Goal: Information Seeking & Learning: Find specific fact

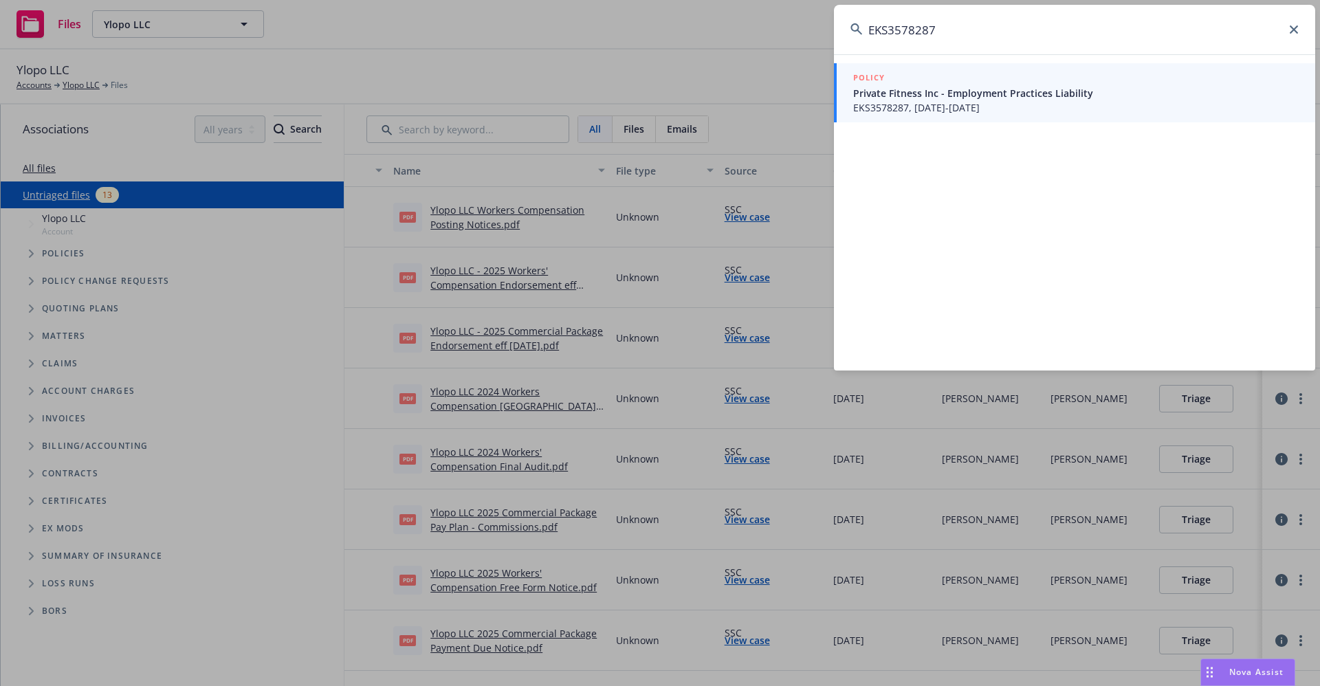
drag, startPoint x: 0, startPoint y: 0, endPoint x: 857, endPoint y: 18, distance: 857.6
click at [857, 18] on input "EKS3578287" at bounding box center [1074, 30] width 481 height 50
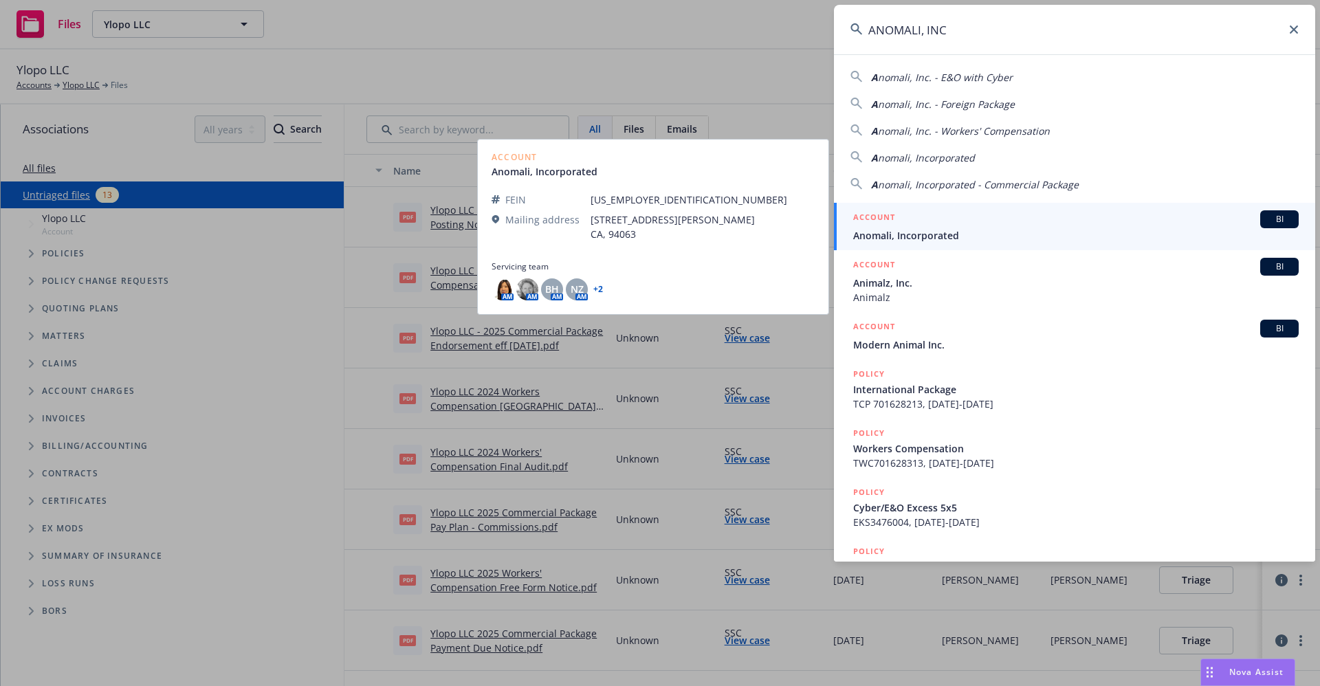
type input "ANOMALI, INC"
click at [914, 237] on span "Anomali, Incorporated" at bounding box center [1076, 235] width 446 height 14
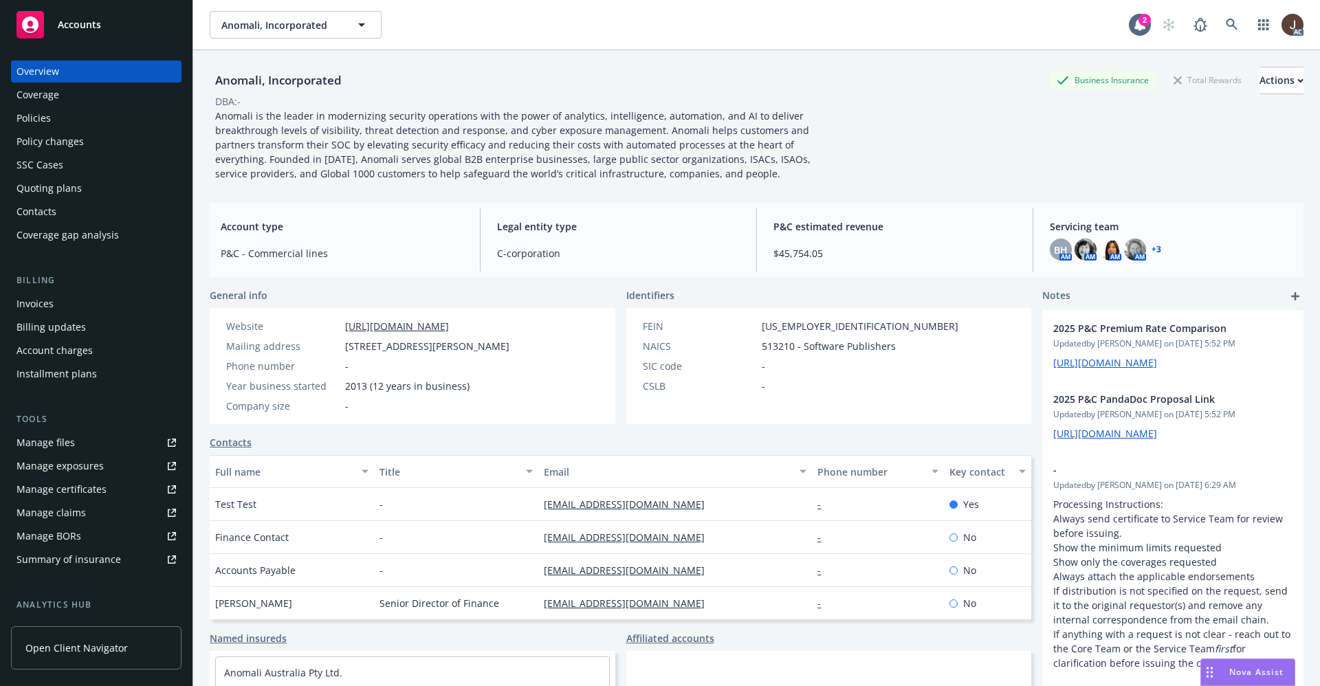
click at [30, 115] on div "Policies" at bounding box center [34, 118] width 34 height 22
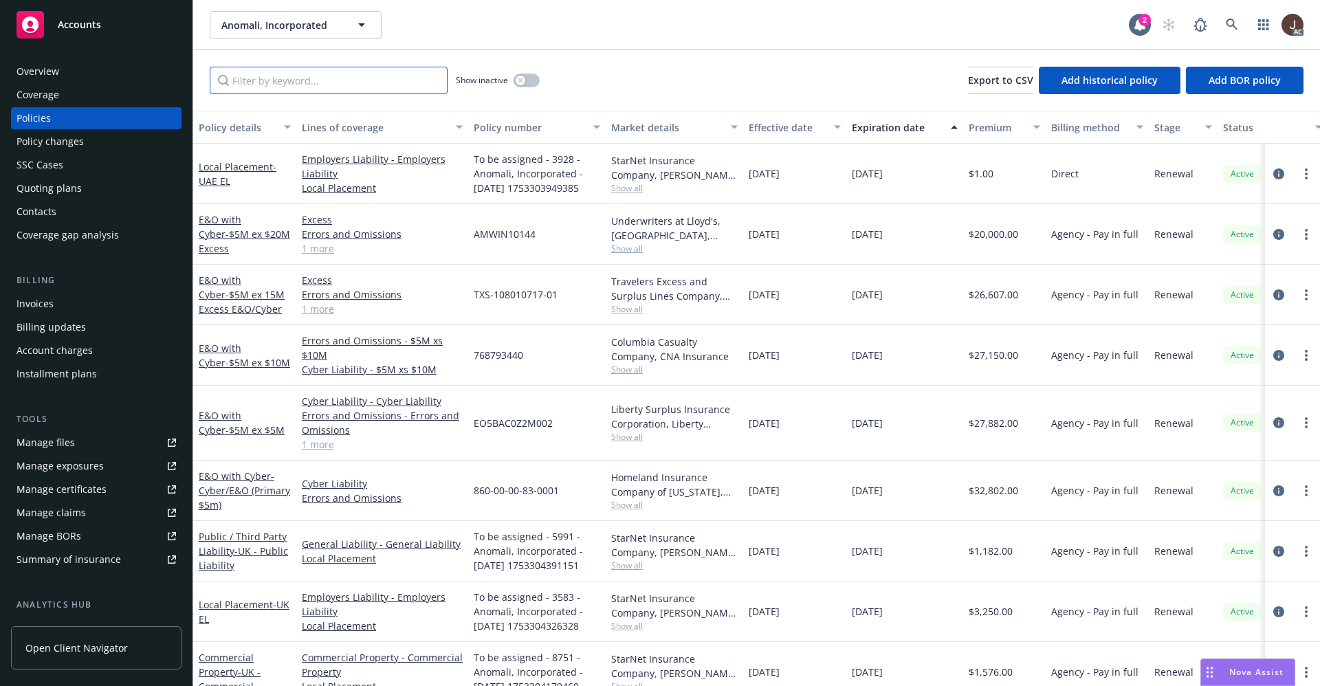
click at [245, 85] on input "Filter by keyword..." at bounding box center [329, 81] width 238 height 28
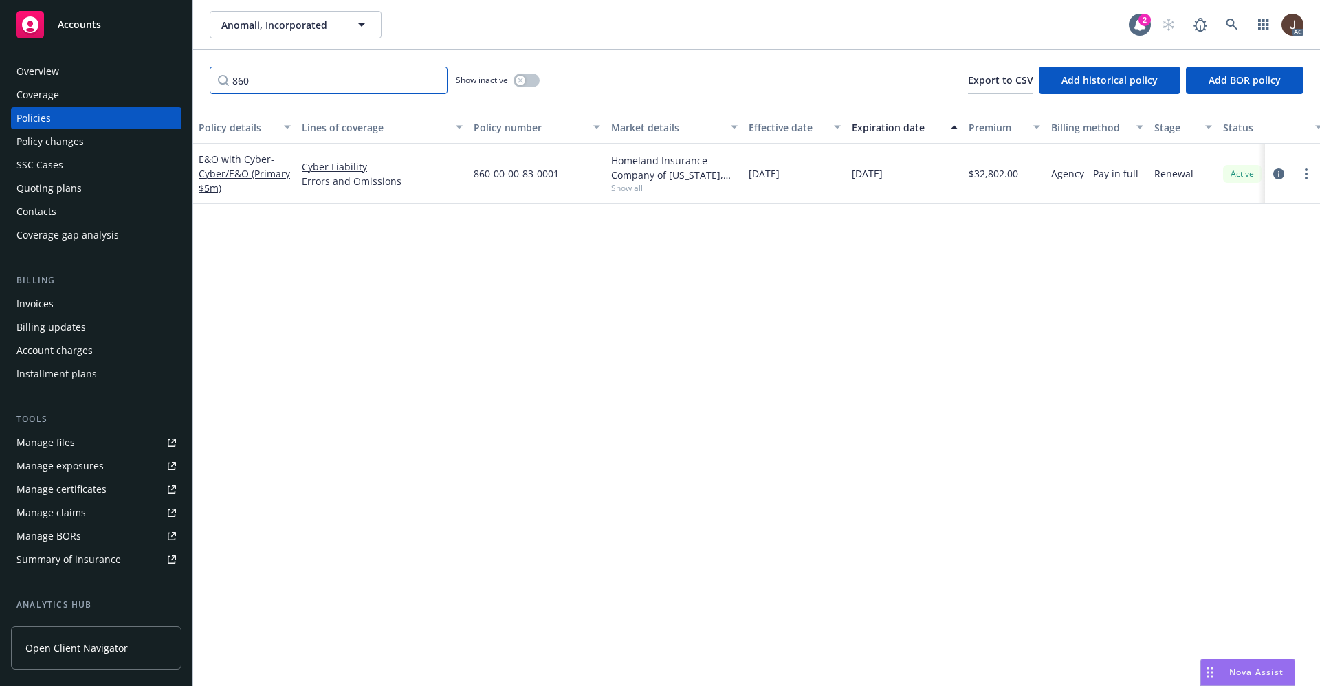
type input "860"
click at [1234, 33] on link at bounding box center [1232, 25] width 28 height 28
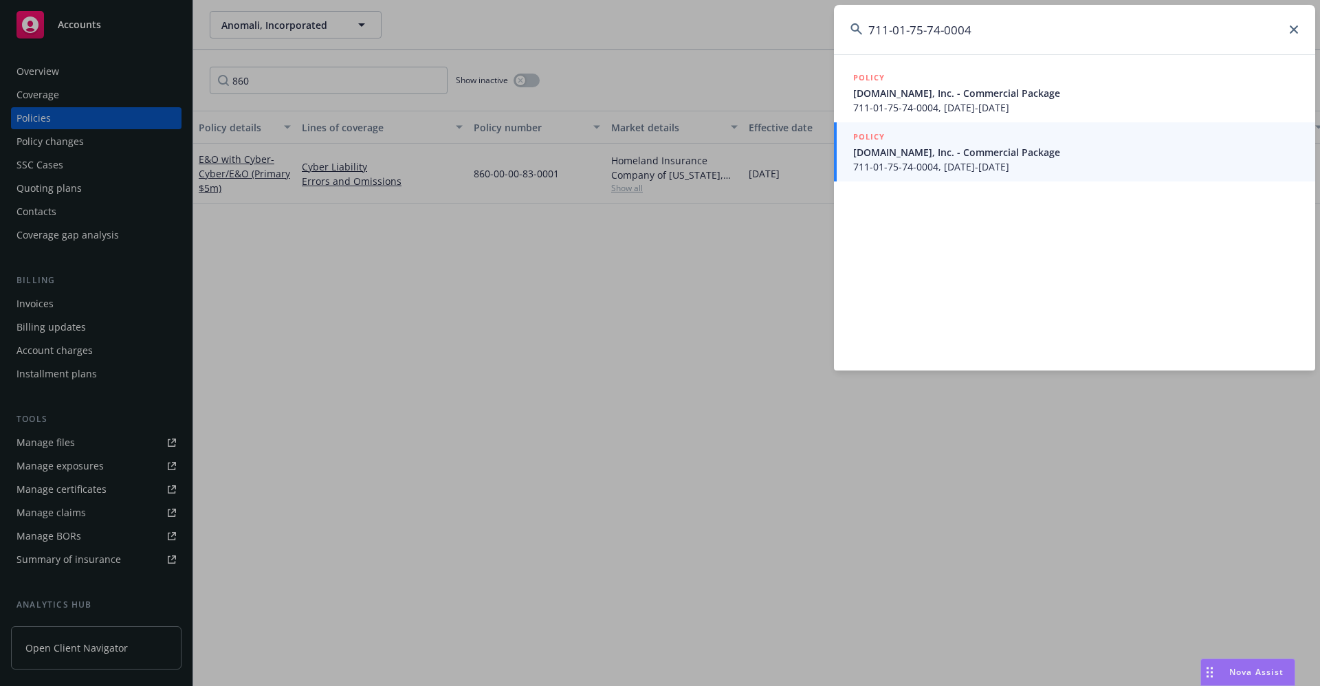
click at [1002, 32] on input "711-01-75-74-0004" at bounding box center [1074, 30] width 481 height 50
drag, startPoint x: 991, startPoint y: 27, endPoint x: 871, endPoint y: 27, distance: 119.6
click at [871, 27] on input "711-01-75-74-0004" at bounding box center [1074, 30] width 481 height 50
paste input "82-90-0001"
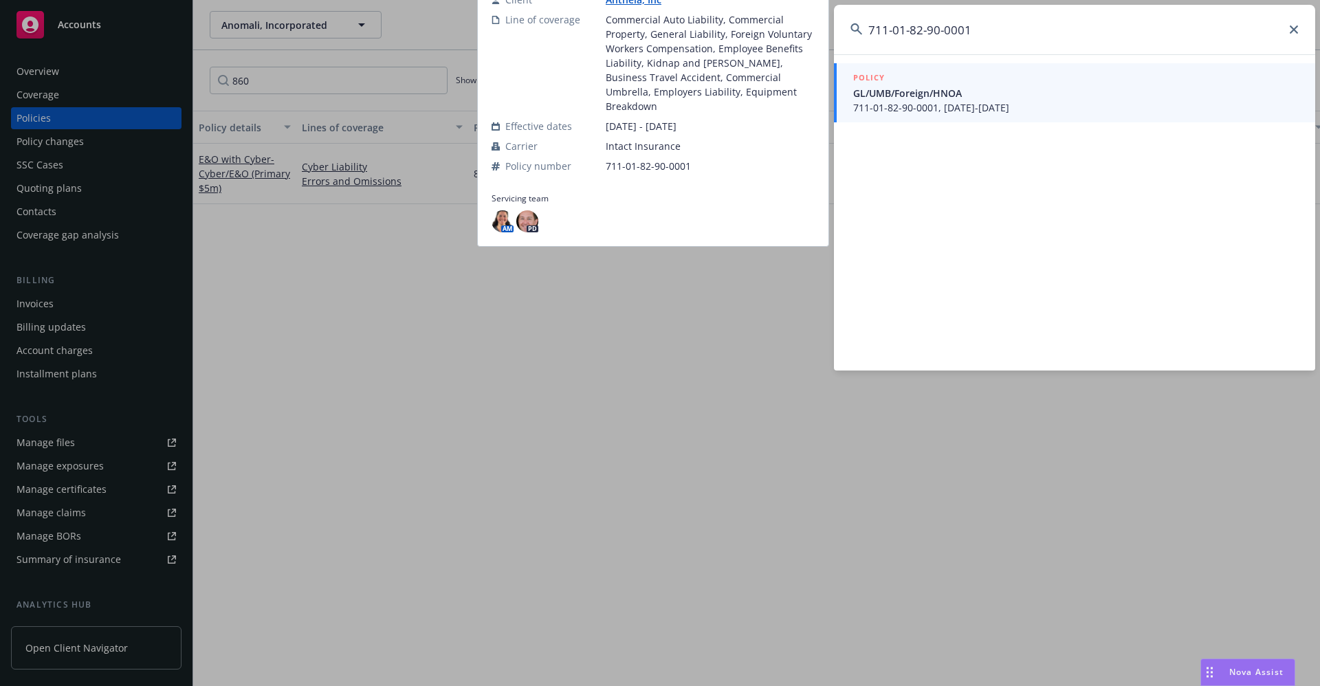
type input "711-01-82-90-0001"
click at [912, 102] on span "711-01-82-90-0001, 09/05/2024-09/05/2025" at bounding box center [1076, 107] width 446 height 14
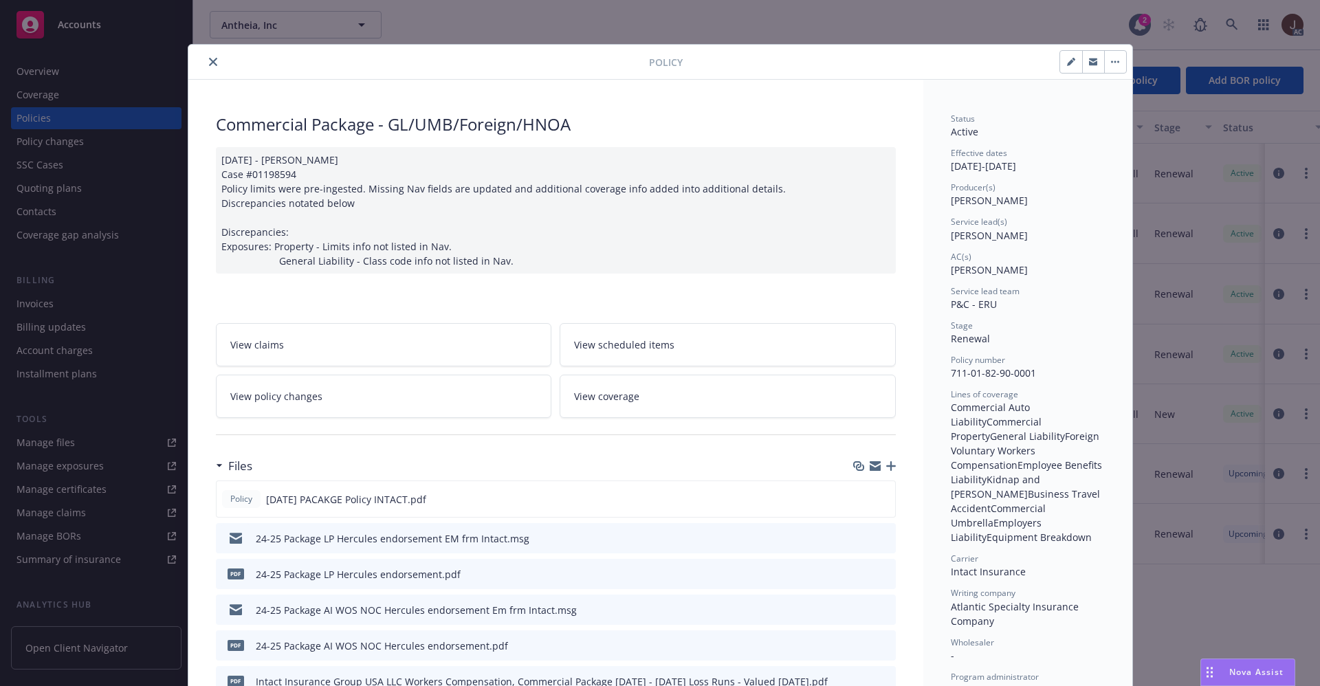
click at [209, 61] on icon "close" at bounding box center [213, 62] width 8 height 8
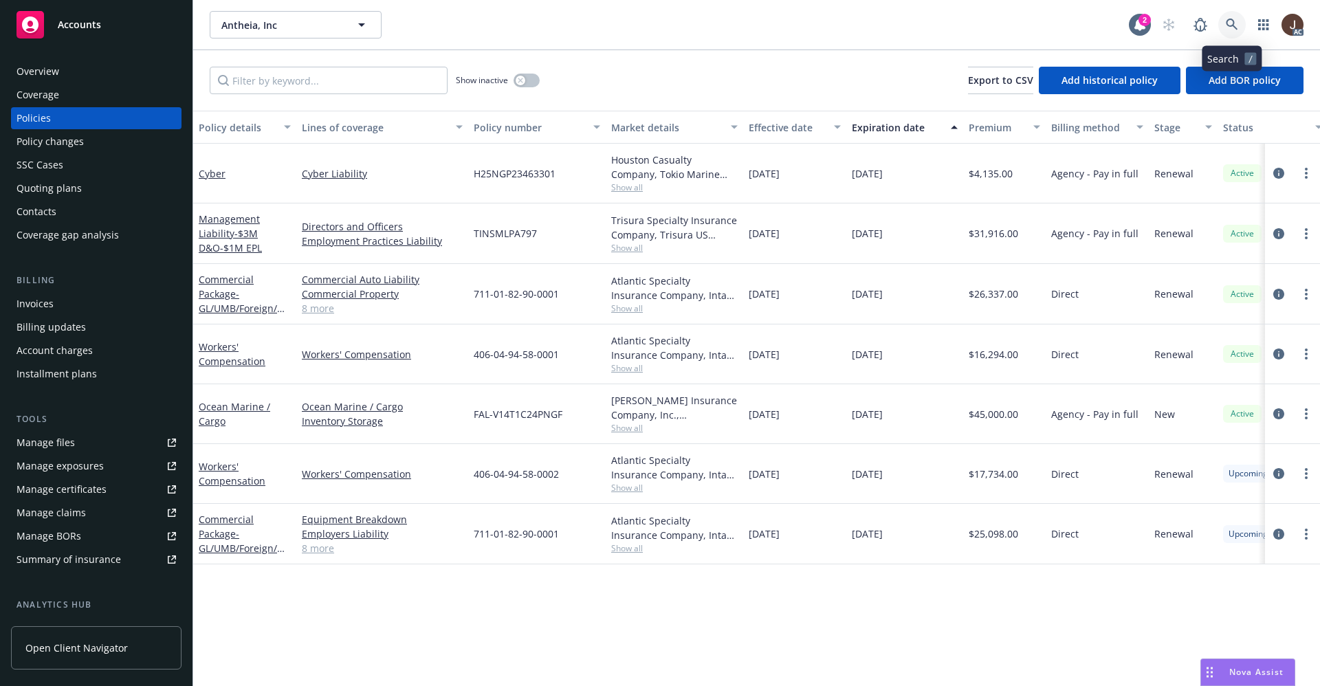
click at [1240, 25] on link at bounding box center [1232, 25] width 28 height 28
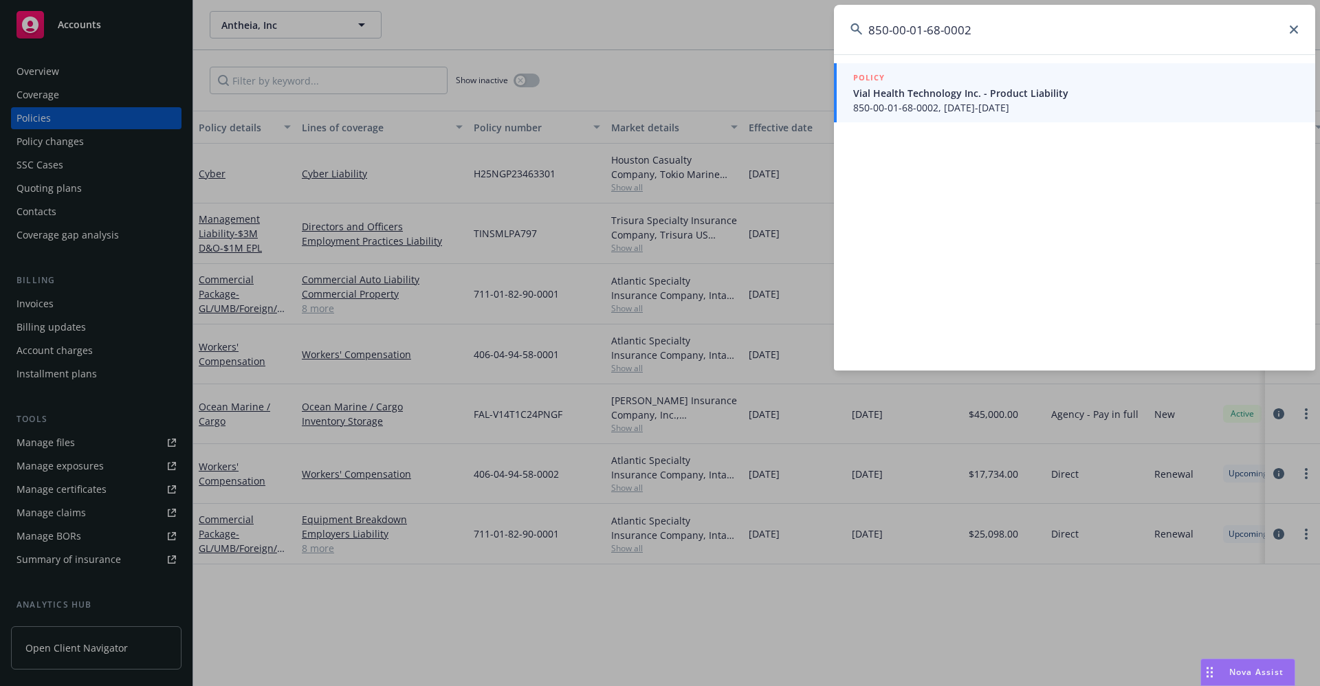
type input "850-00-01-68-0002"
drag, startPoint x: 998, startPoint y: 23, endPoint x: 811, endPoint y: 21, distance: 187.0
click at [811, 21] on div "850-00-01-68-0002 POLICY Vial Health Technology Inc. - Product Liability 850-00…" at bounding box center [660, 343] width 1320 height 686
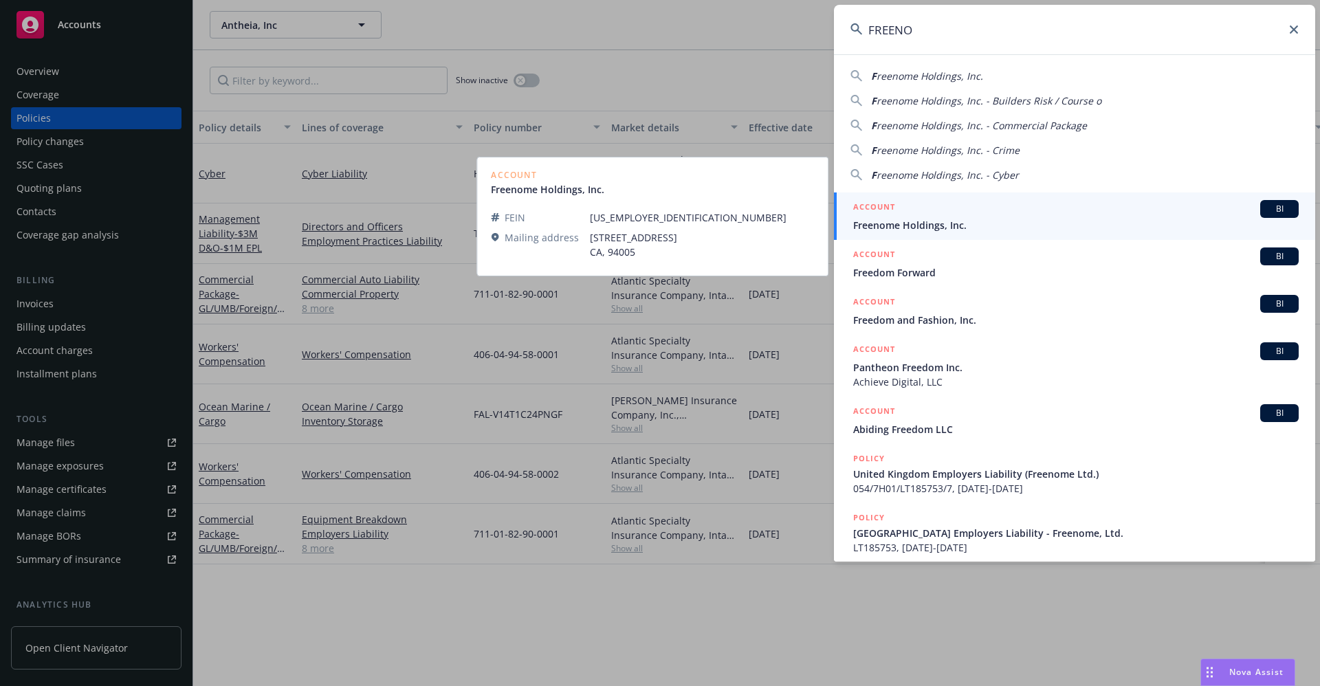
type input "FREENO"
click at [947, 230] on span "Freenome Holdings, Inc." at bounding box center [1076, 225] width 446 height 14
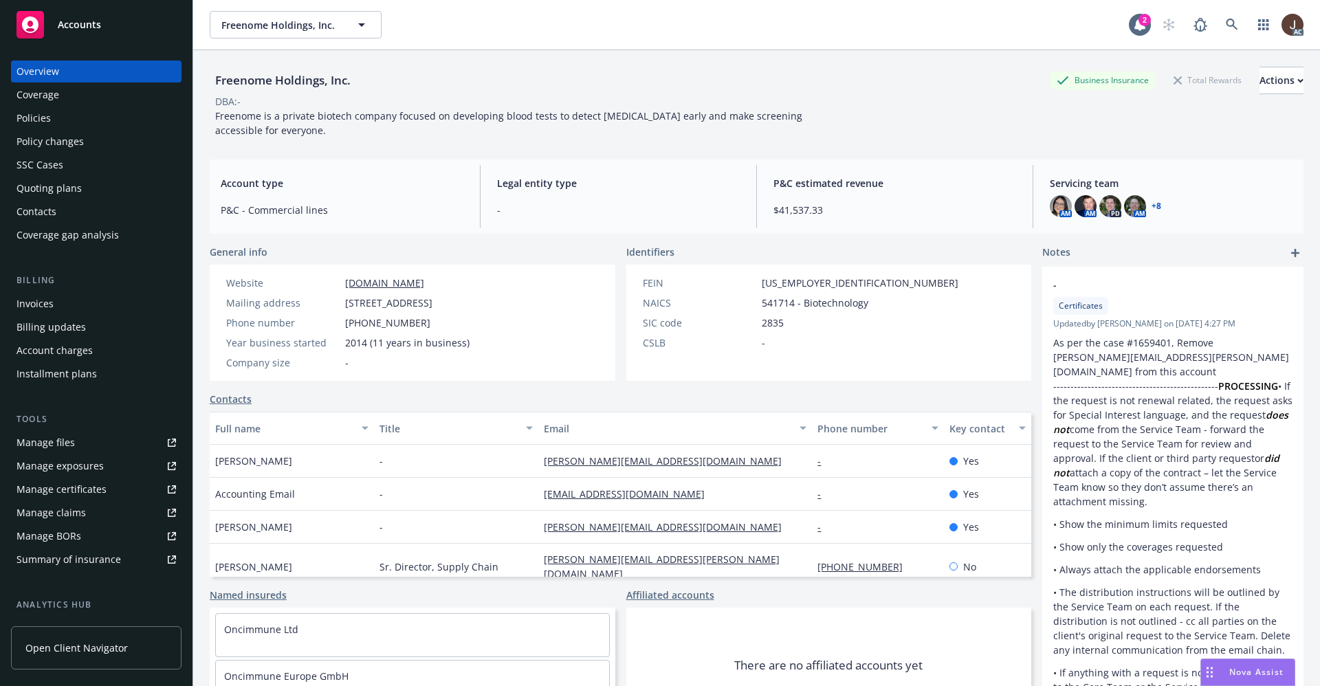
click at [32, 118] on div "Policies" at bounding box center [34, 118] width 34 height 22
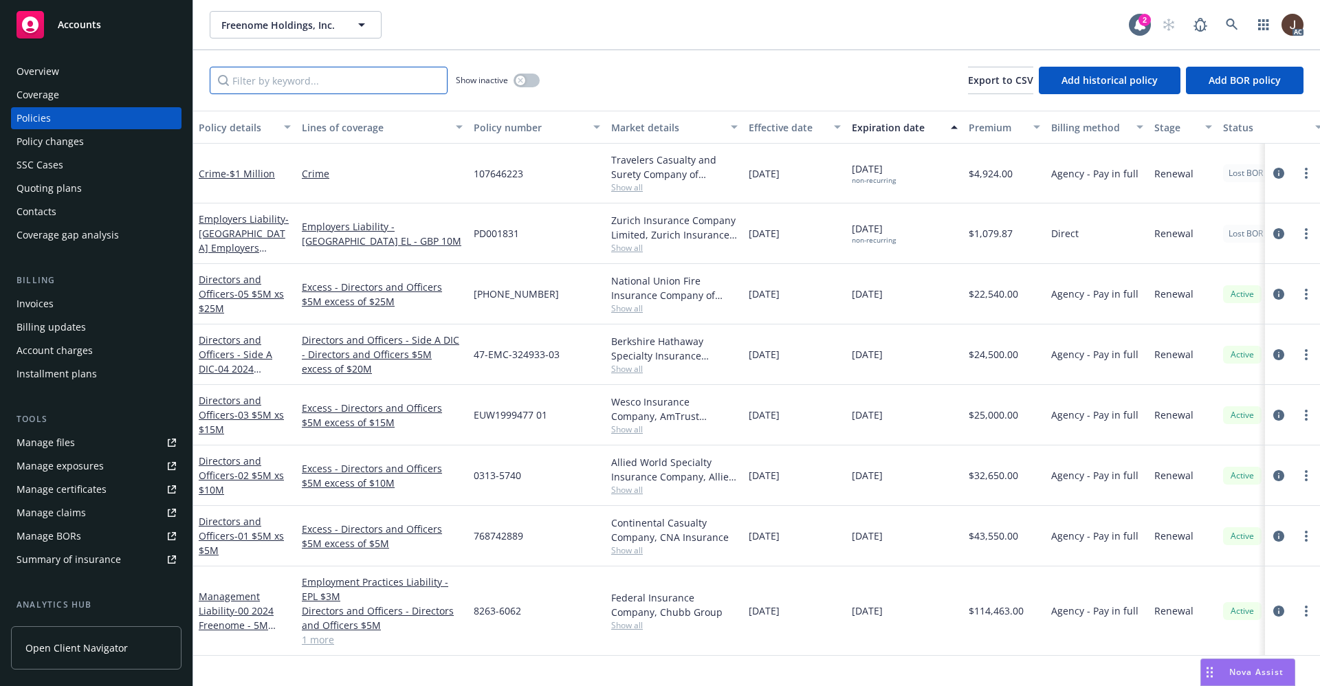
click at [298, 89] on input "Filter by keyword..." at bounding box center [329, 81] width 238 height 28
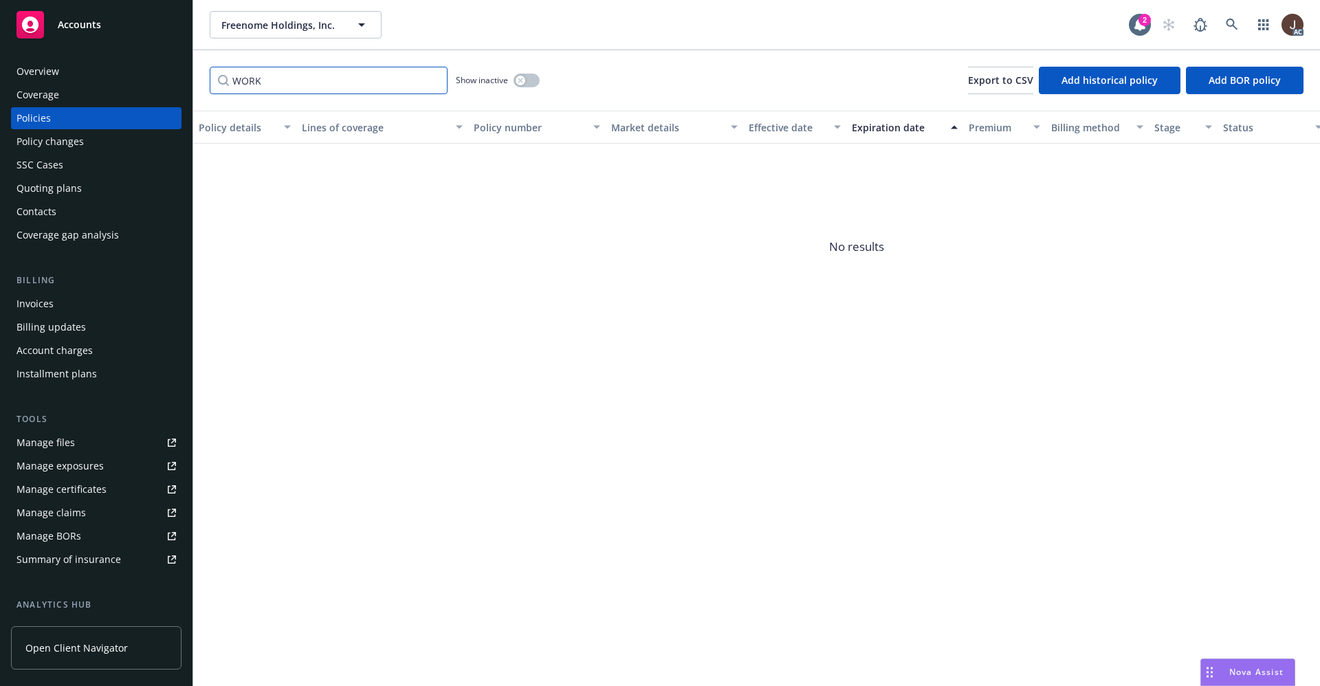
type input "WORK"
click at [532, 84] on button "button" at bounding box center [527, 81] width 26 height 14
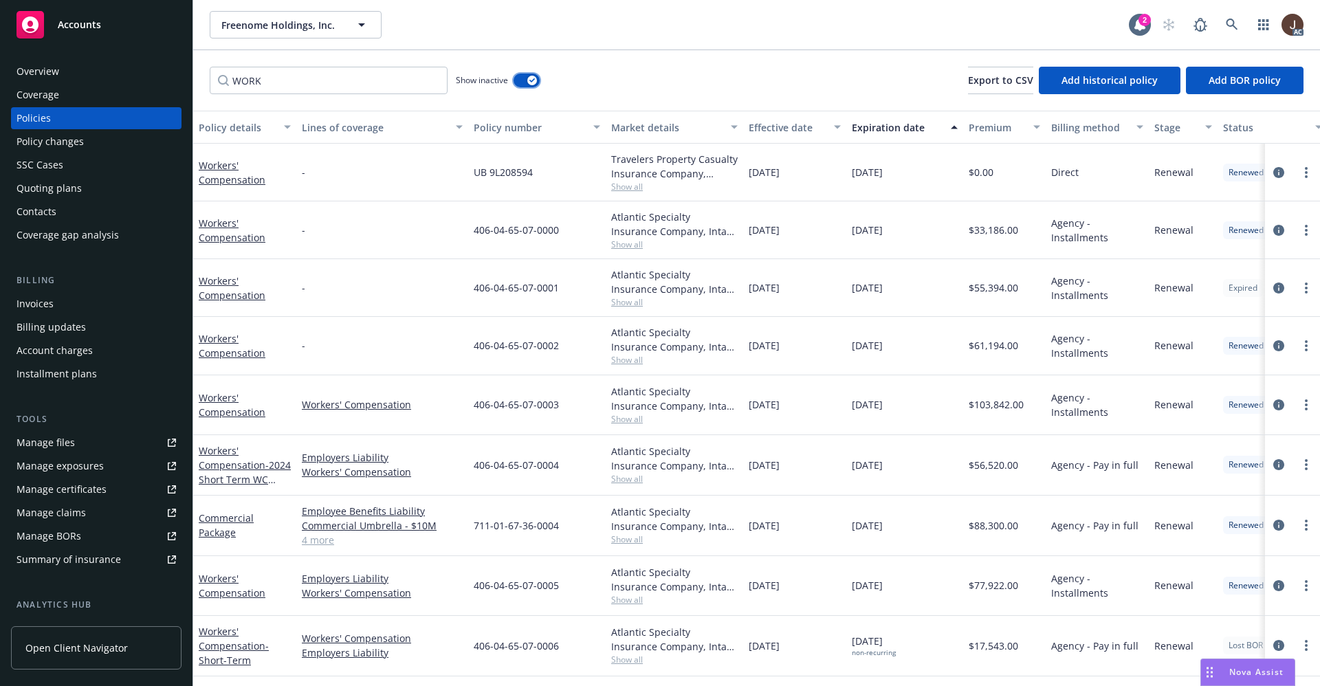
scroll to position [81, 0]
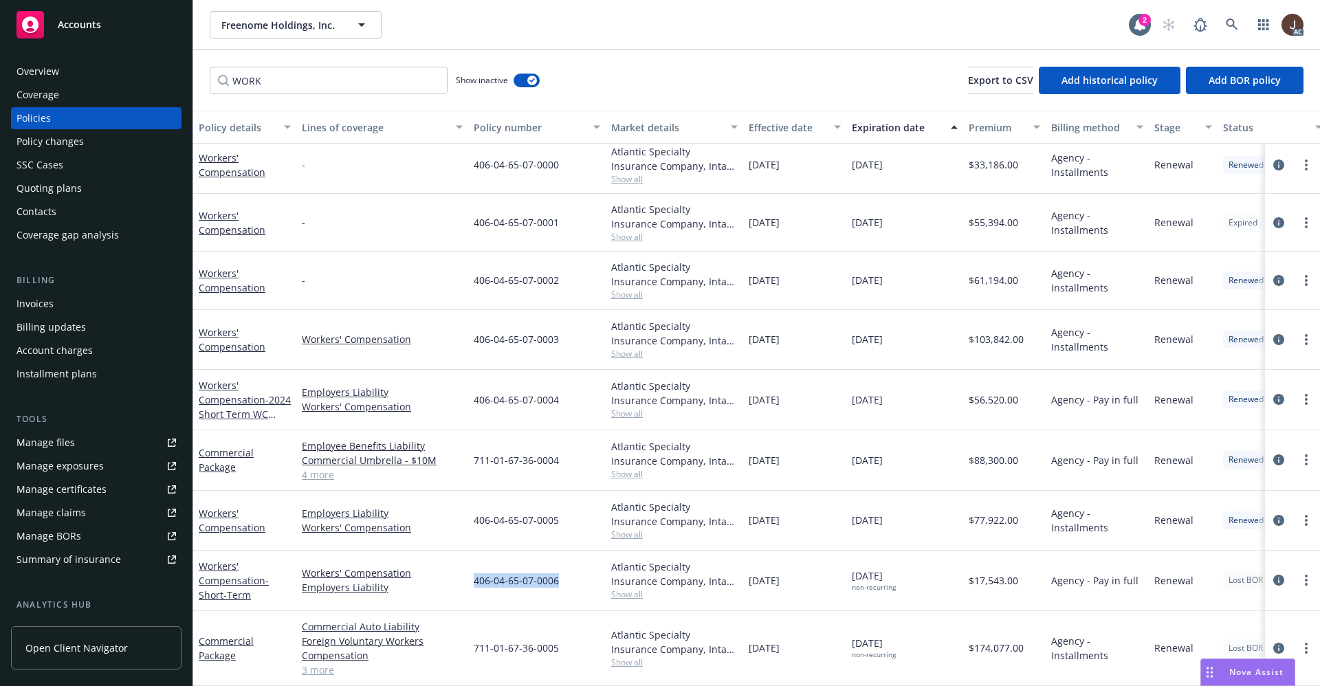
drag, startPoint x: 471, startPoint y: 566, endPoint x: 563, endPoint y: 569, distance: 92.2
click at [563, 569] on div "406-04-65-07-0006" at bounding box center [537, 581] width 138 height 61
copy span "406-04-65-07-0006"
